Goal: Information Seeking & Learning: Learn about a topic

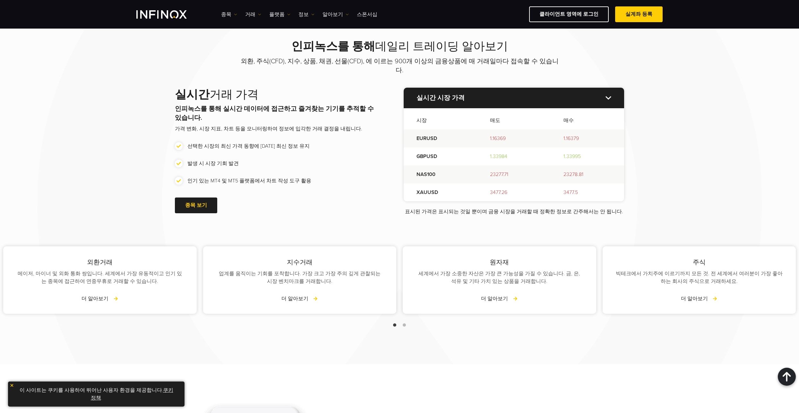
scroll to position [803, 0]
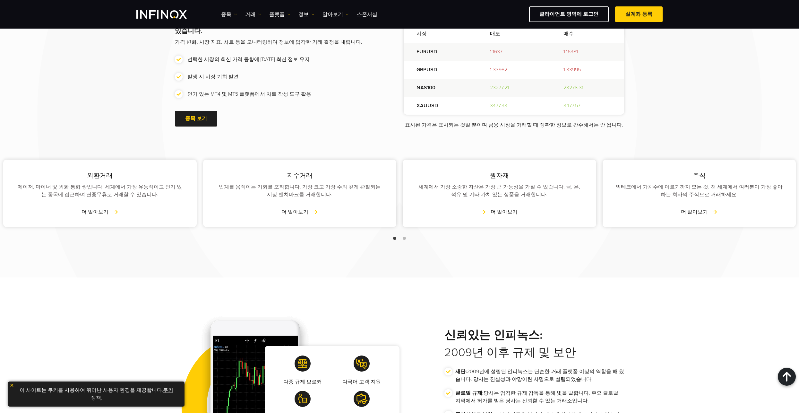
click at [506, 208] on link "더 알아보기" at bounding box center [499, 212] width 37 height 8
click at [486, 208] on link "더 알아보기" at bounding box center [499, 212] width 37 height 8
click at [517, 208] on link "더 알아보기" at bounding box center [499, 212] width 37 height 8
click at [511, 207] on div "원자재 세계에서 가장 소중한 자산은 가장 큰 가능성을 가질 수 있습니다. 금, 은, 석유 및 기타 가치 있는 상품을 거래합니다. 더 알아보기" at bounding box center [510, 193] width 194 height 67
click at [514, 208] on link "더 알아보기" at bounding box center [499, 212] width 37 height 8
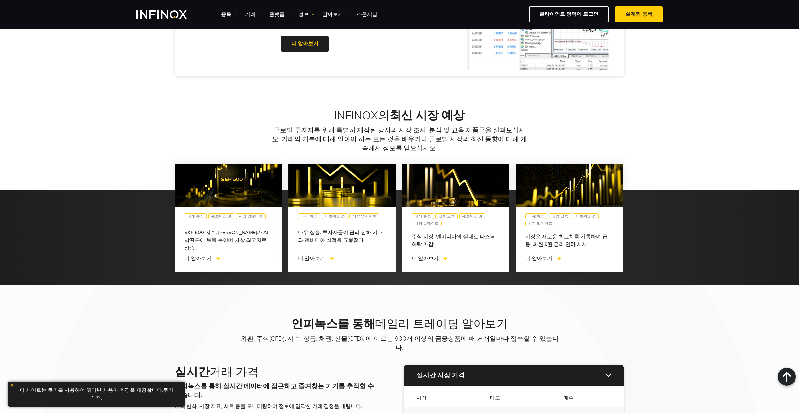
scroll to position [417, 0]
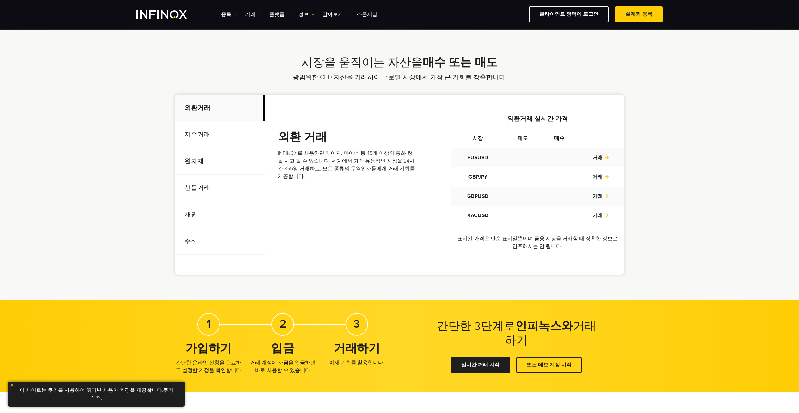
scroll to position [193, 0]
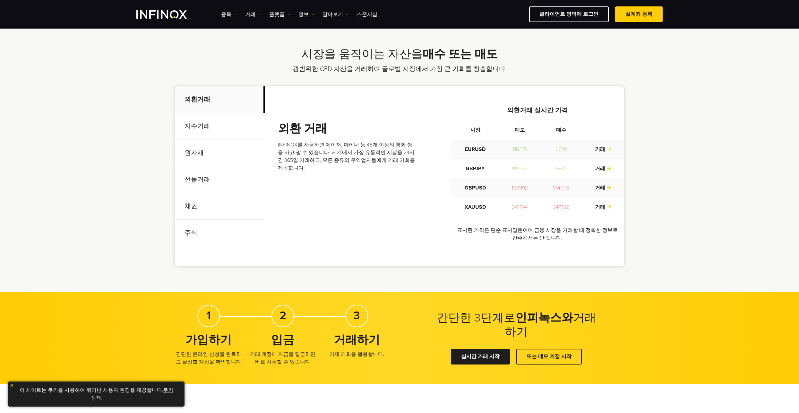
click at [190, 151] on p "원자재" at bounding box center [220, 153] width 90 height 27
click at [204, 177] on p "선물거래" at bounding box center [220, 179] width 90 height 27
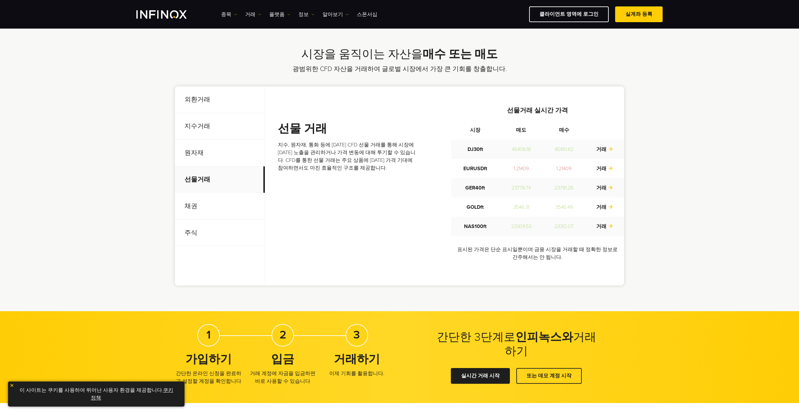
click at [195, 153] on p "원자재" at bounding box center [220, 153] width 90 height 27
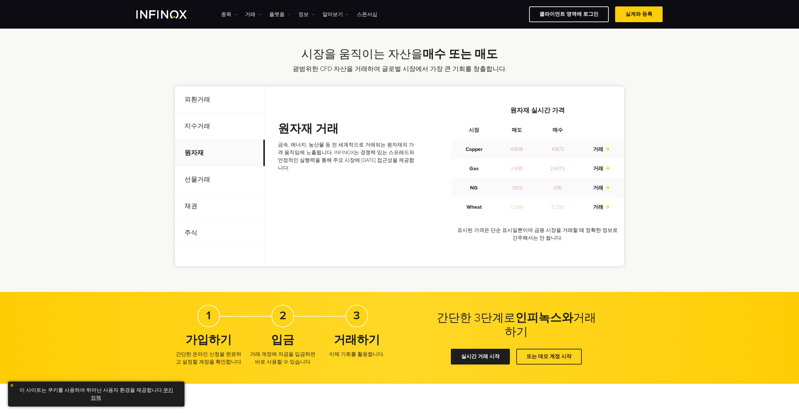
click at [197, 127] on p "지수거래" at bounding box center [220, 126] width 90 height 27
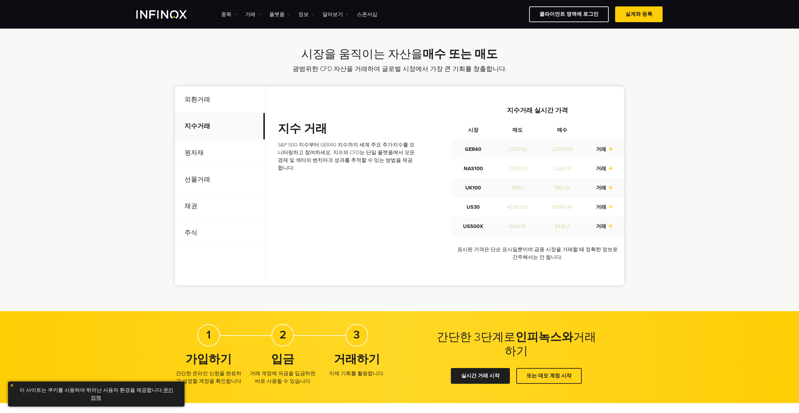
click at [195, 175] on p "선물거래" at bounding box center [220, 179] width 90 height 27
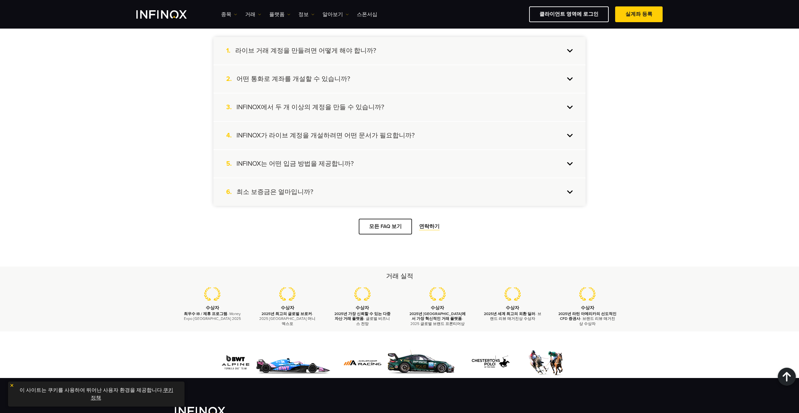
scroll to position [642, 0]
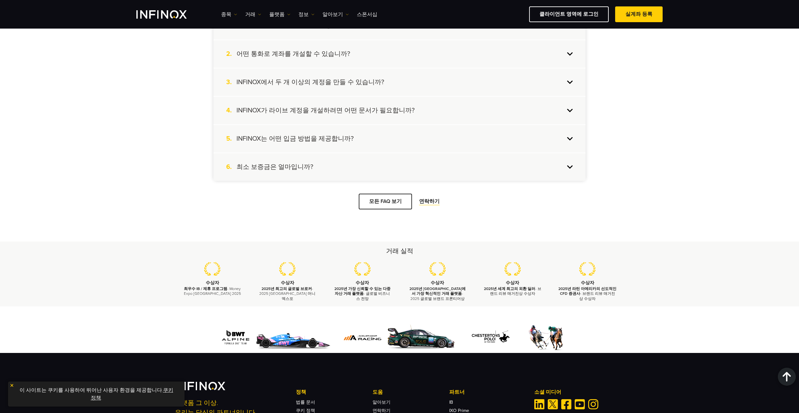
click at [572, 169] on div "6. 최소 보증금은 얼마입니까?" at bounding box center [399, 167] width 372 height 28
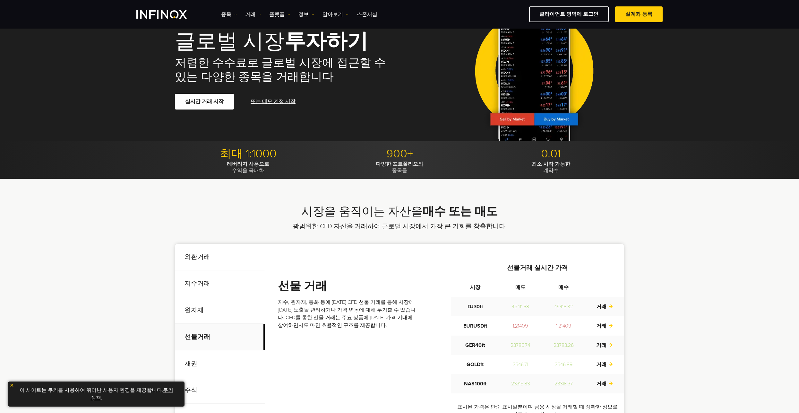
scroll to position [0, 0]
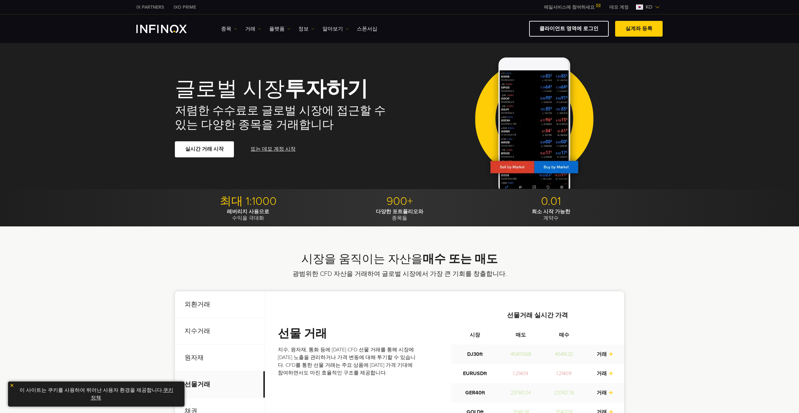
click at [554, 216] on p "최소 시작 가능한 계약수" at bounding box center [551, 214] width 147 height 13
click at [229, 29] on link "종목" at bounding box center [229, 29] width 16 height 8
click at [234, 50] on link "종목" at bounding box center [238, 49] width 35 height 14
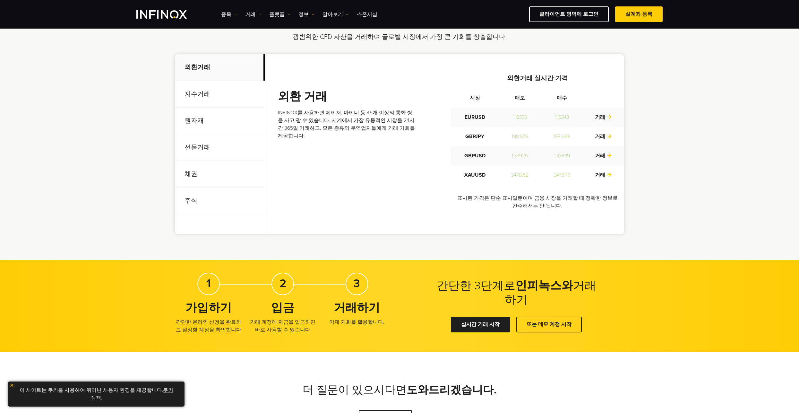
scroll to position [193, 0]
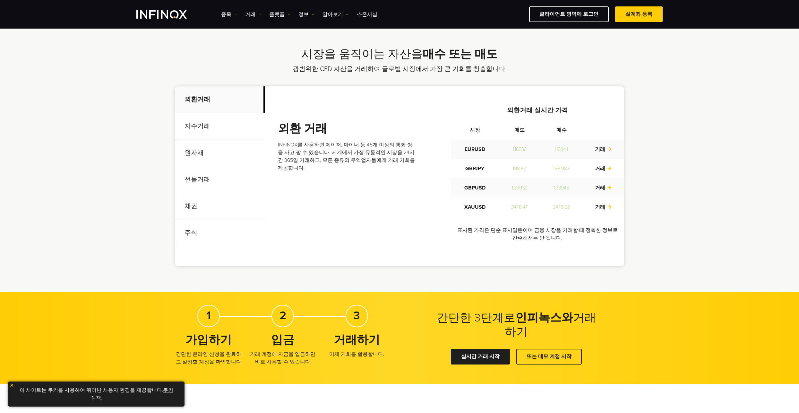
click at [194, 178] on p "선물거래" at bounding box center [220, 179] width 90 height 27
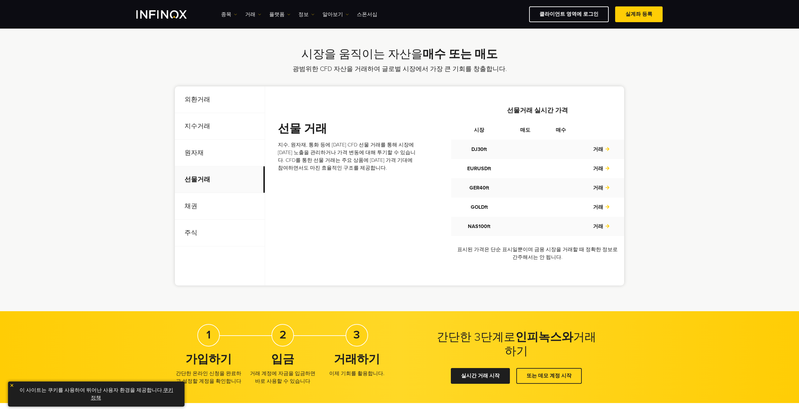
scroll to position [0, 0]
click at [194, 150] on p "원자재" at bounding box center [220, 153] width 90 height 27
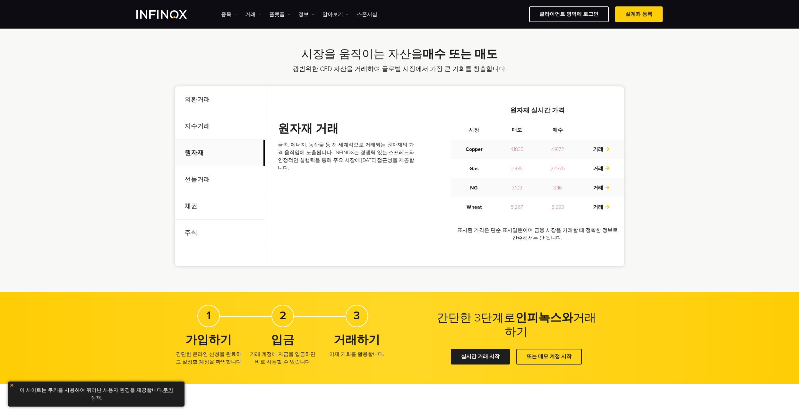
click at [194, 150] on p "원자재" at bounding box center [220, 153] width 90 height 27
drag, startPoint x: 194, startPoint y: 150, endPoint x: 182, endPoint y: 156, distance: 13.9
click at [182, 156] on p "원자재" at bounding box center [220, 153] width 90 height 27
click at [234, 14] on img at bounding box center [235, 14] width 3 height 3
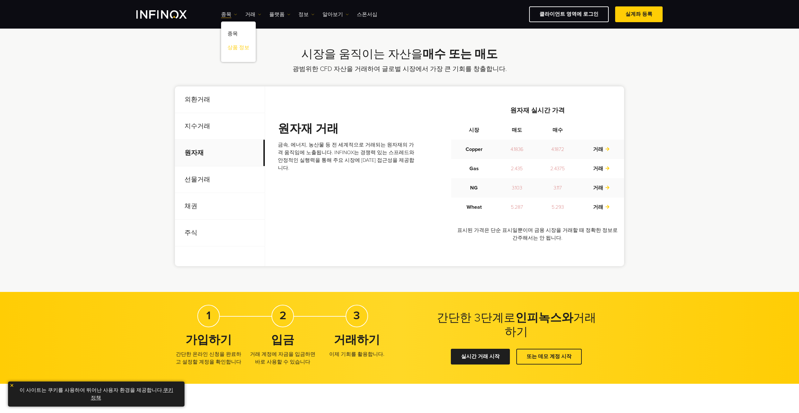
click at [233, 46] on link "상품 정보" at bounding box center [238, 49] width 35 height 14
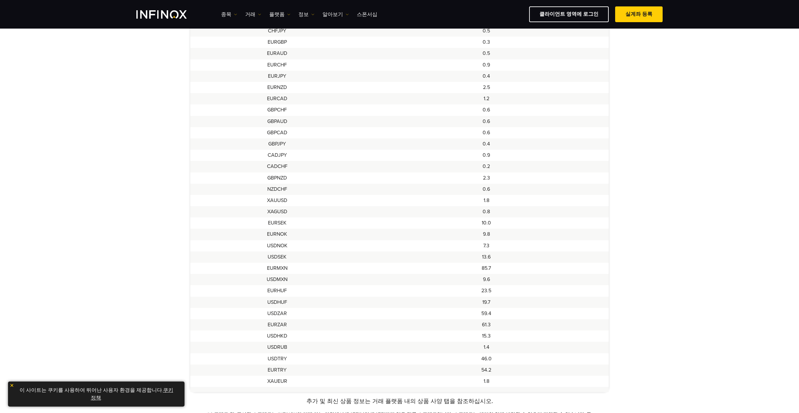
scroll to position [417, 0]
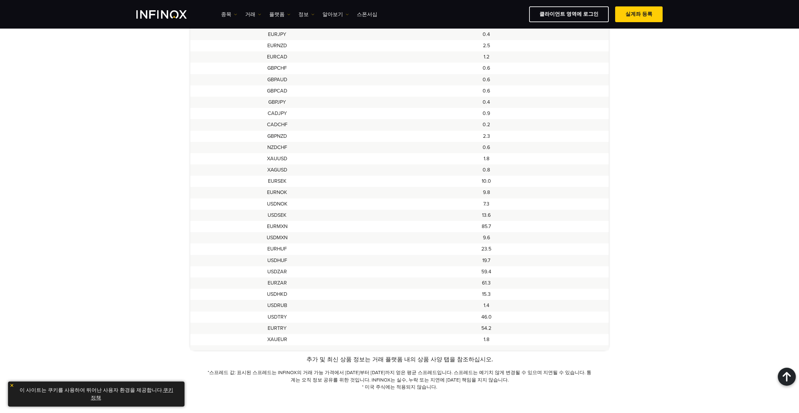
click at [291, 158] on td "XAUUSD" at bounding box center [277, 158] width 174 height 11
drag, startPoint x: 268, startPoint y: 158, endPoint x: 297, endPoint y: 161, distance: 29.4
click at [296, 161] on td "XAUUSD" at bounding box center [277, 158] width 174 height 11
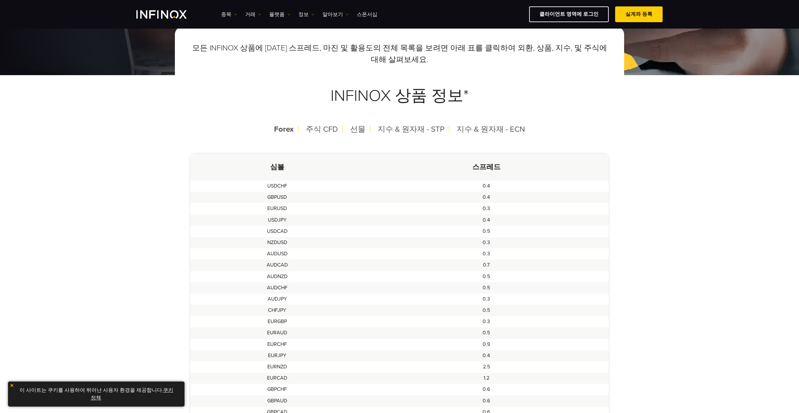
scroll to position [128, 0]
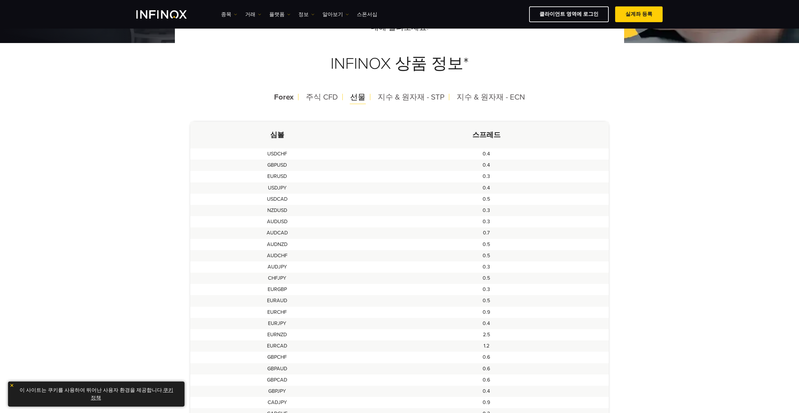
click at [356, 96] on span "선물" at bounding box center [357, 96] width 15 height 9
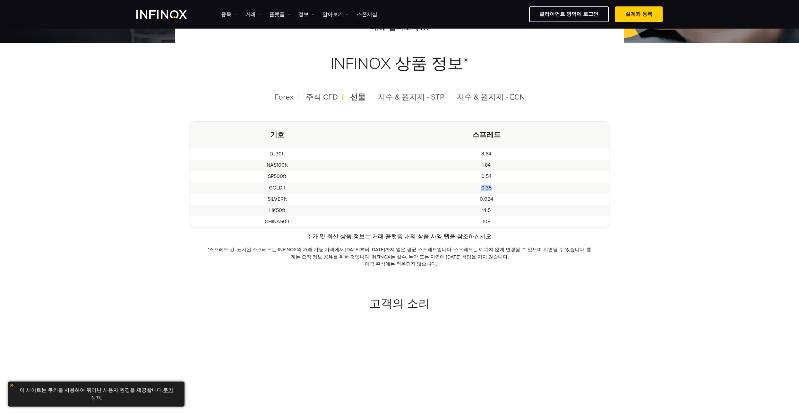
drag, startPoint x: 495, startPoint y: 187, endPoint x: 477, endPoint y: 189, distance: 18.1
click at [477, 189] on td "0.35" at bounding box center [486, 187] width 245 height 11
drag, startPoint x: 477, startPoint y: 189, endPoint x: 464, endPoint y: 190, distance: 12.6
click at [464, 190] on td "0.35" at bounding box center [486, 187] width 245 height 11
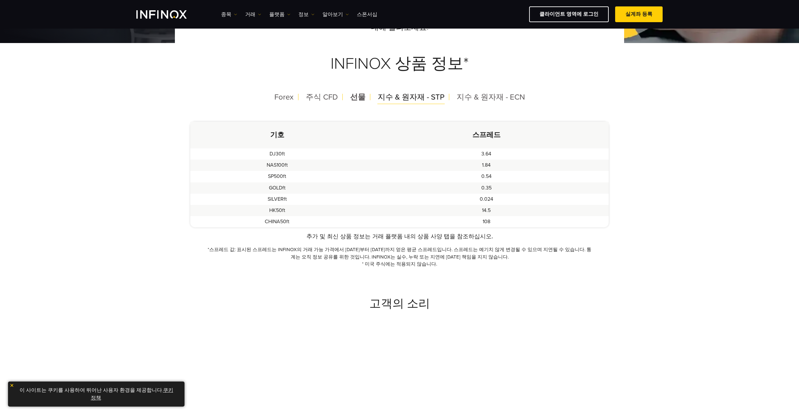
click at [395, 98] on span "지수 & 원자재 - STP" at bounding box center [411, 96] width 67 height 9
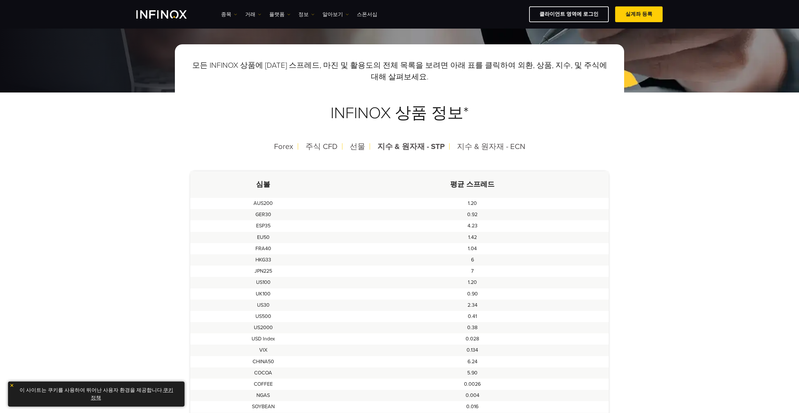
scroll to position [64, 0]
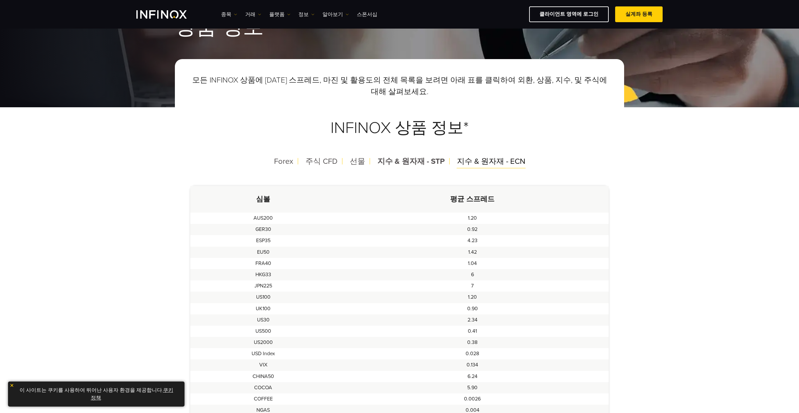
click at [477, 159] on span "지수 & 원자재 - ECN" at bounding box center [491, 161] width 68 height 9
click at [282, 161] on span "Forex" at bounding box center [283, 161] width 19 height 9
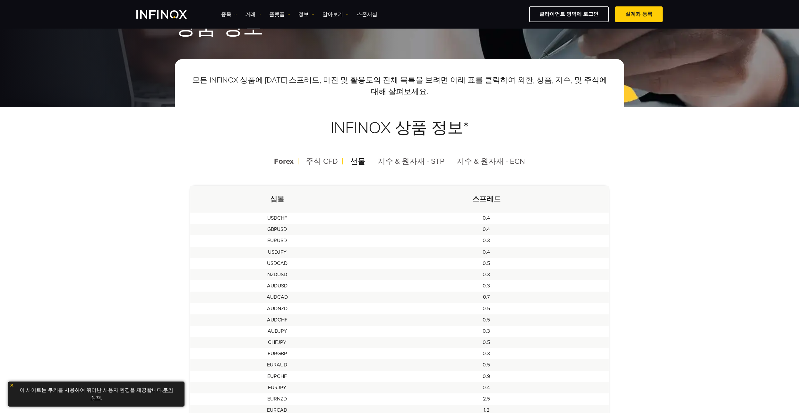
click at [360, 161] on span "선물" at bounding box center [357, 161] width 15 height 9
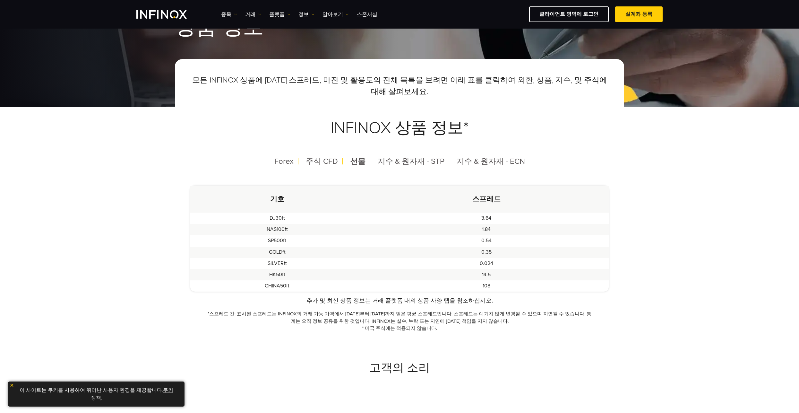
click at [486, 254] on td "0.35" at bounding box center [486, 252] width 245 height 11
drag, startPoint x: 500, startPoint y: 249, endPoint x: 469, endPoint y: 251, distance: 30.9
click at [469, 251] on td "0.35" at bounding box center [486, 252] width 245 height 11
click at [404, 257] on td "0.35" at bounding box center [486, 252] width 245 height 11
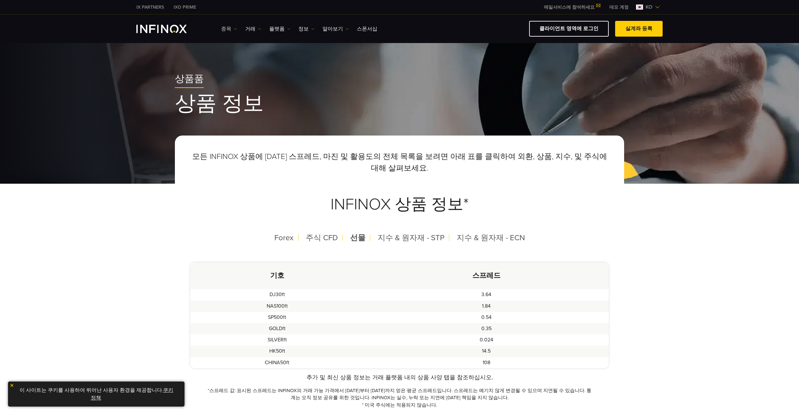
click at [230, 31] on link "종목" at bounding box center [229, 29] width 16 height 8
click at [248, 31] on link "거래" at bounding box center [253, 29] width 16 height 8
click at [270, 31] on link "플랫폼" at bounding box center [279, 29] width 21 height 8
click at [299, 29] on link "정보" at bounding box center [307, 29] width 16 height 8
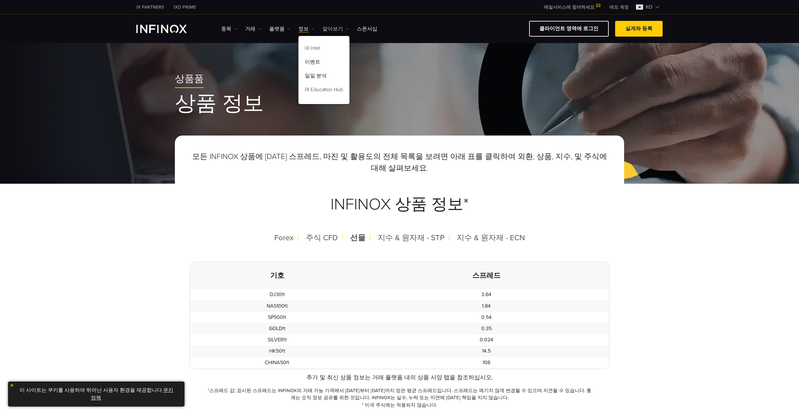
click at [325, 29] on link "알아보기" at bounding box center [336, 29] width 26 height 8
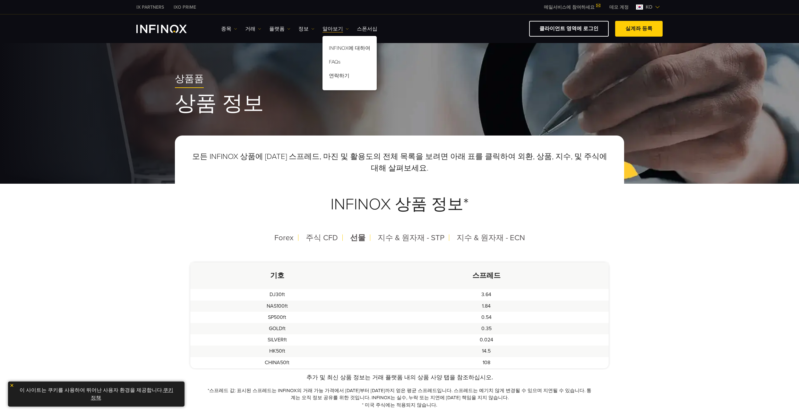
click at [449, 88] on div "상품품 상품 정보" at bounding box center [400, 94] width 462 height 42
